Goal: Information Seeking & Learning: Compare options

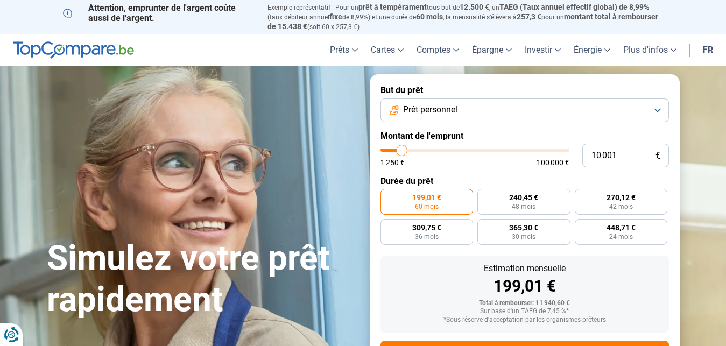
click at [582, 154] on input "10 001" at bounding box center [625, 156] width 87 height 24
type input "3"
type input "1250"
type input "35"
type input "1250"
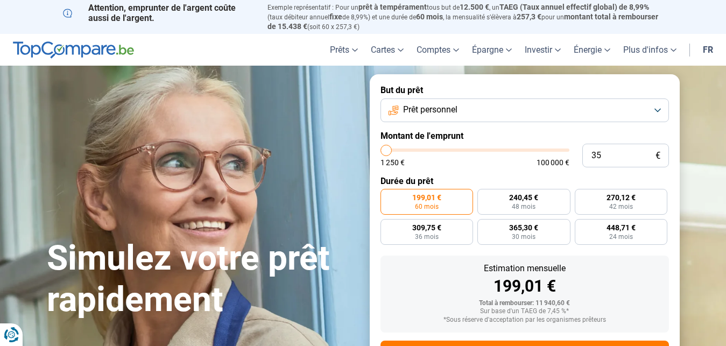
type input "350"
type input "1250"
type input "3 500"
type input "3500"
type input "35 000"
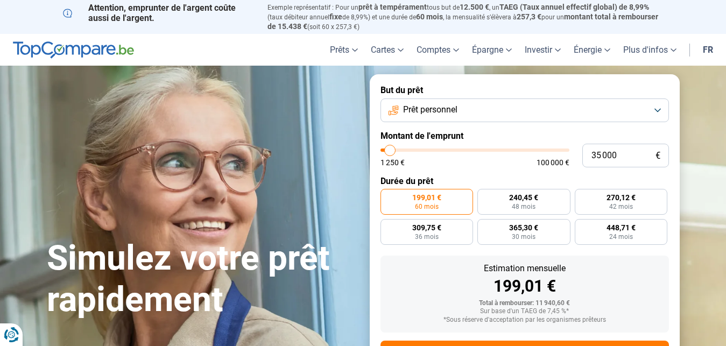
type input "35000"
type input "35 000"
radio input "false"
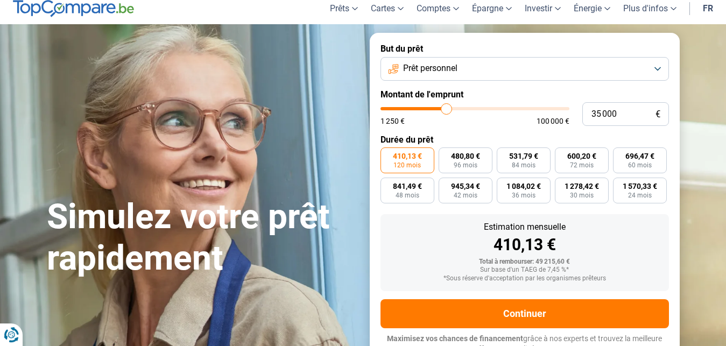
scroll to position [49, 0]
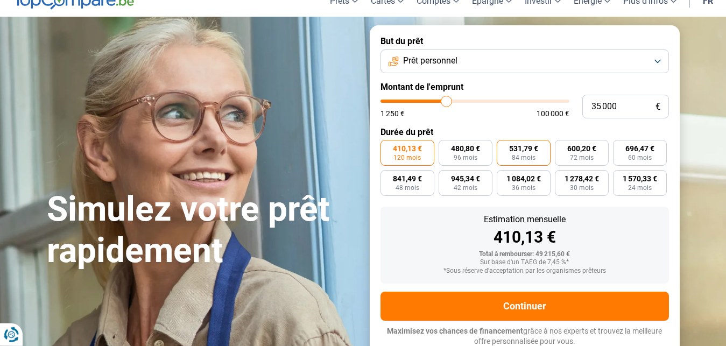
click at [512, 151] on span "531,79 €" at bounding box center [523, 149] width 29 height 8
click at [504, 147] on input "531,79 € 84 mois" at bounding box center [500, 143] width 7 height 7
radio input "true"
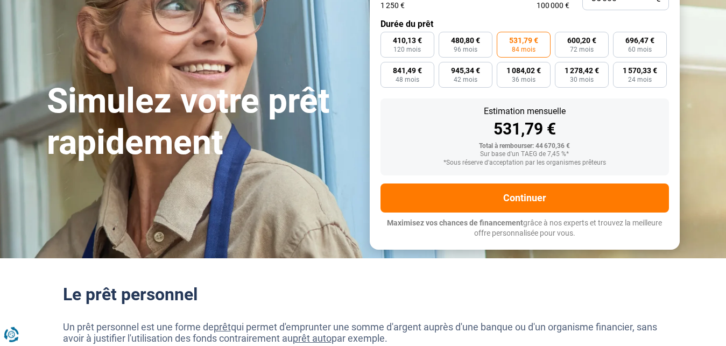
scroll to position [159, 0]
